Goal: Task Accomplishment & Management: Manage account settings

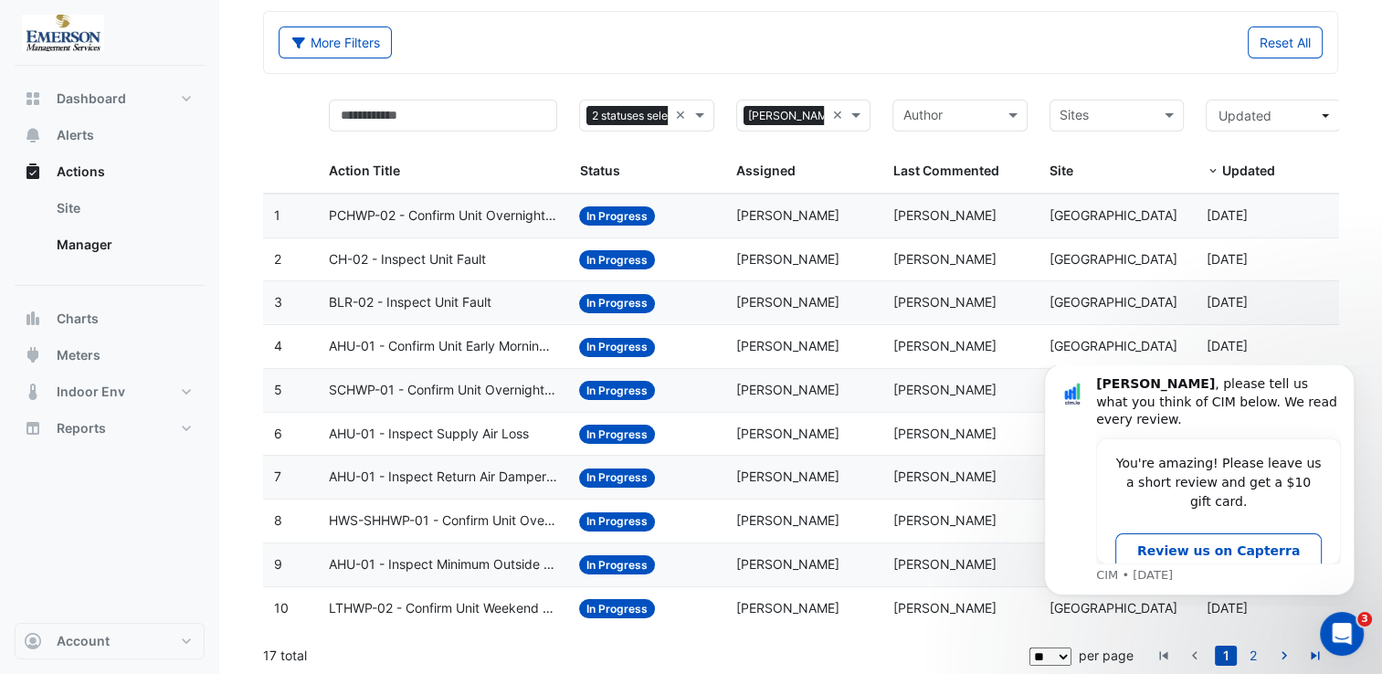
scroll to position [79, 0]
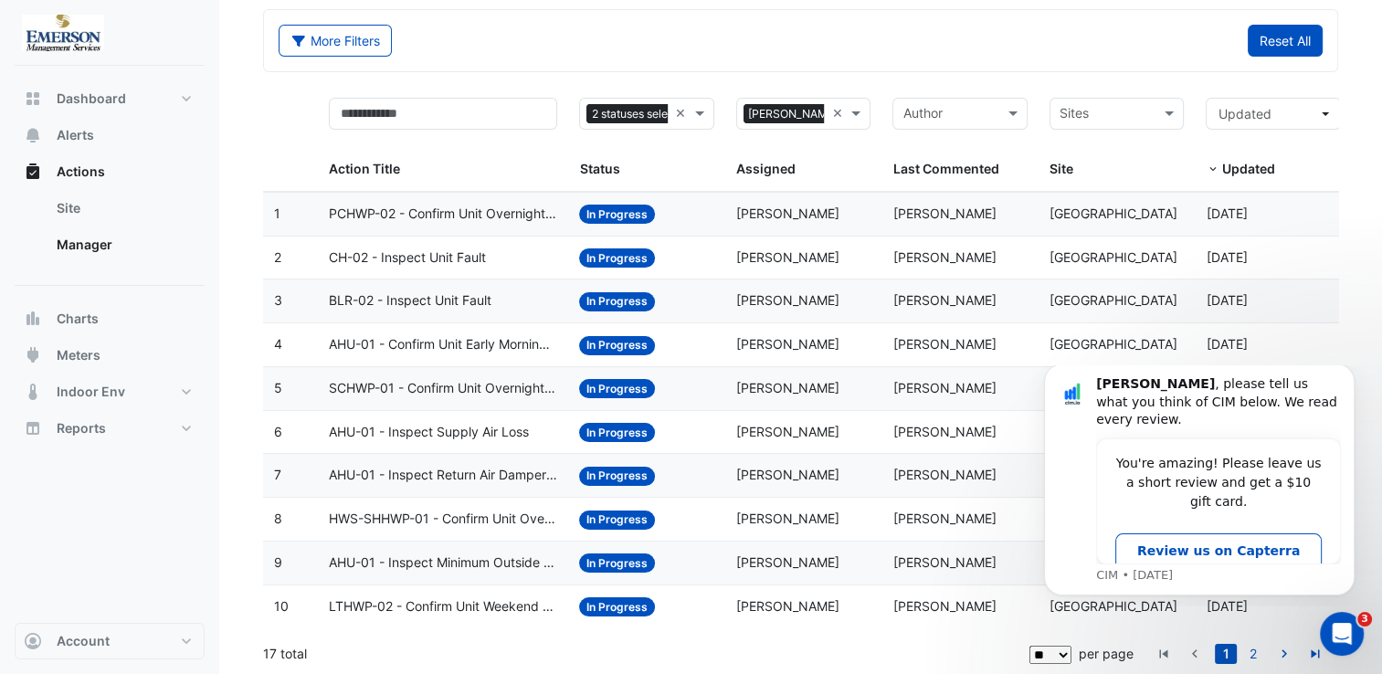
click at [1276, 35] on button "Reset All" at bounding box center [1285, 41] width 75 height 32
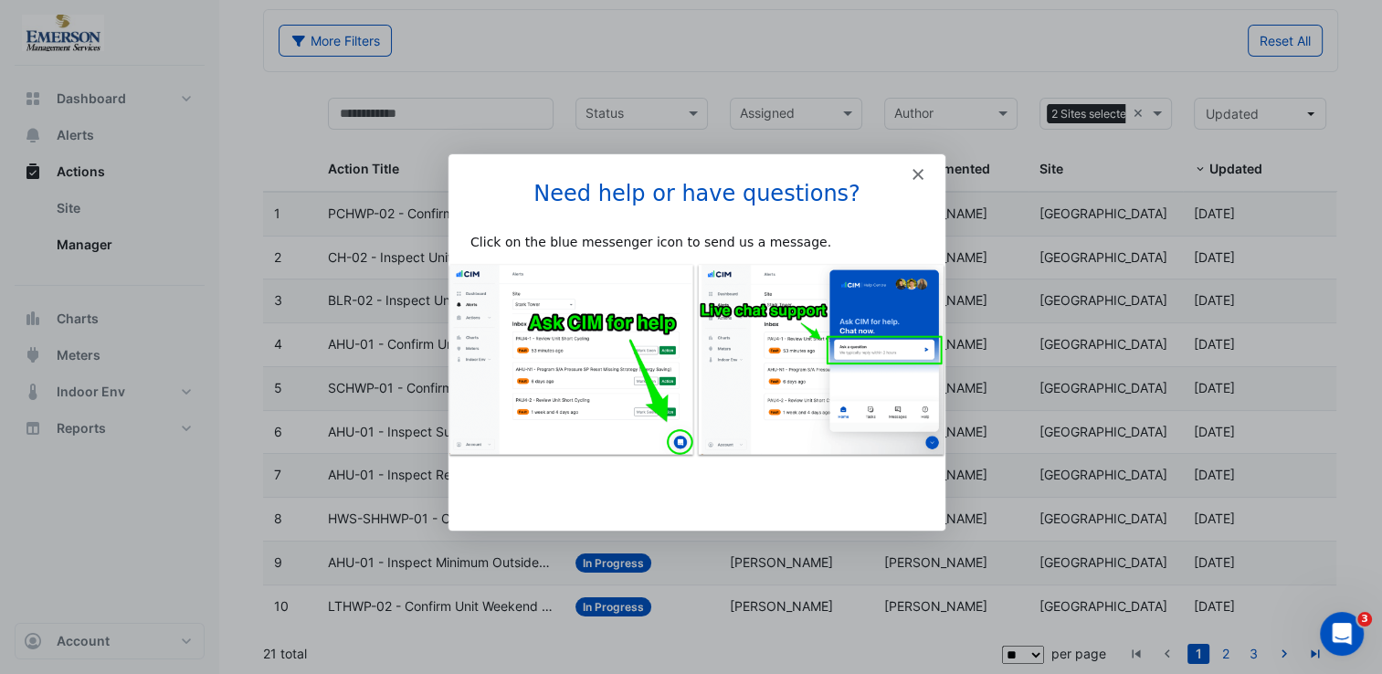
click at [921, 175] on icon "Close" at bounding box center [916, 172] width 11 height 11
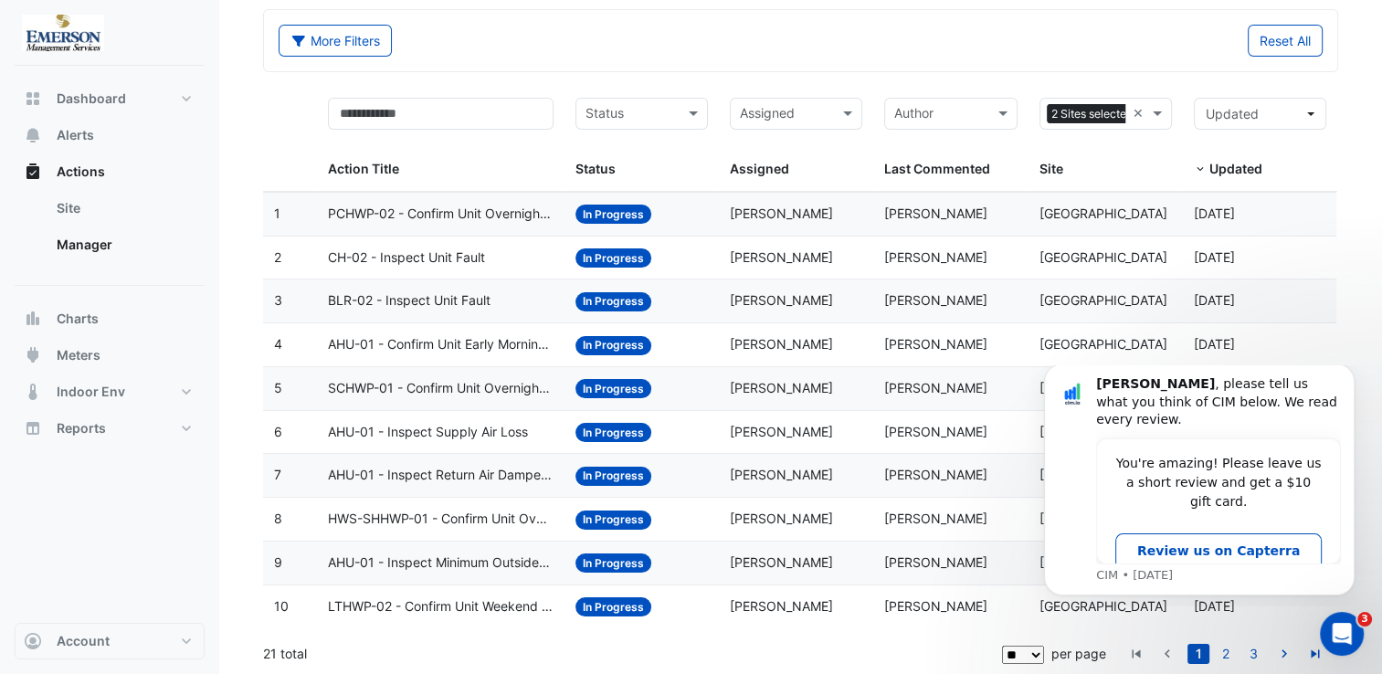
click at [795, 573] on datatable-body-cell "Assigned: John Bottrill" at bounding box center [796, 563] width 154 height 43
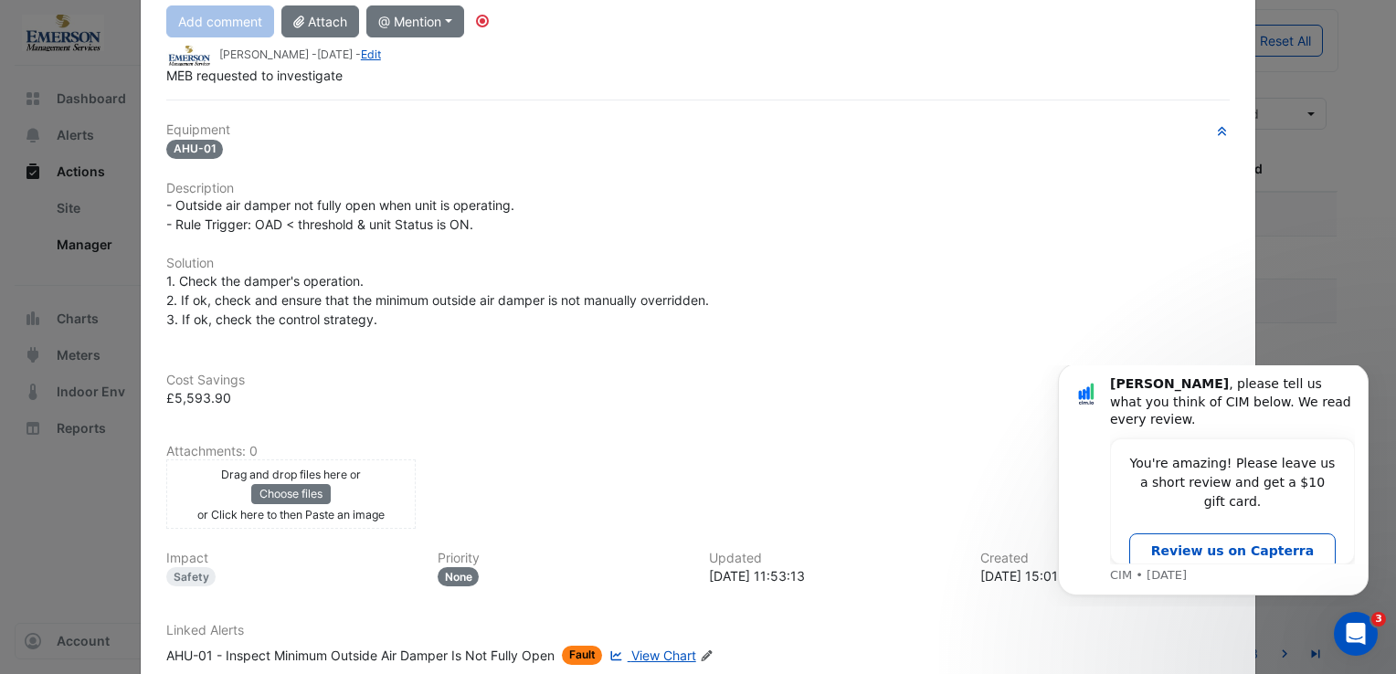
scroll to position [337, 0]
